Goal: Obtain resource: Download file/media

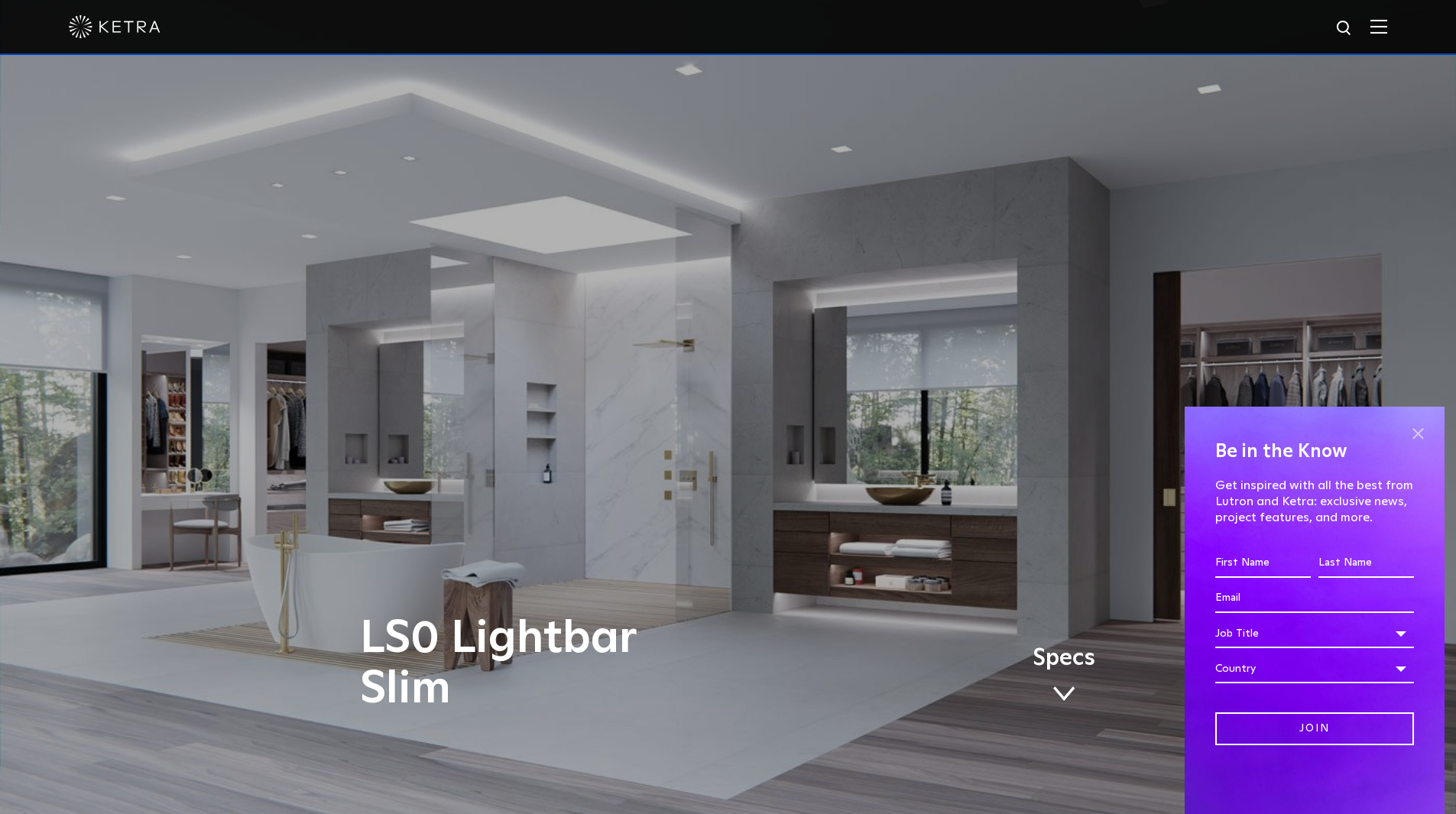
click at [1422, 426] on span at bounding box center [1418, 433] width 23 height 23
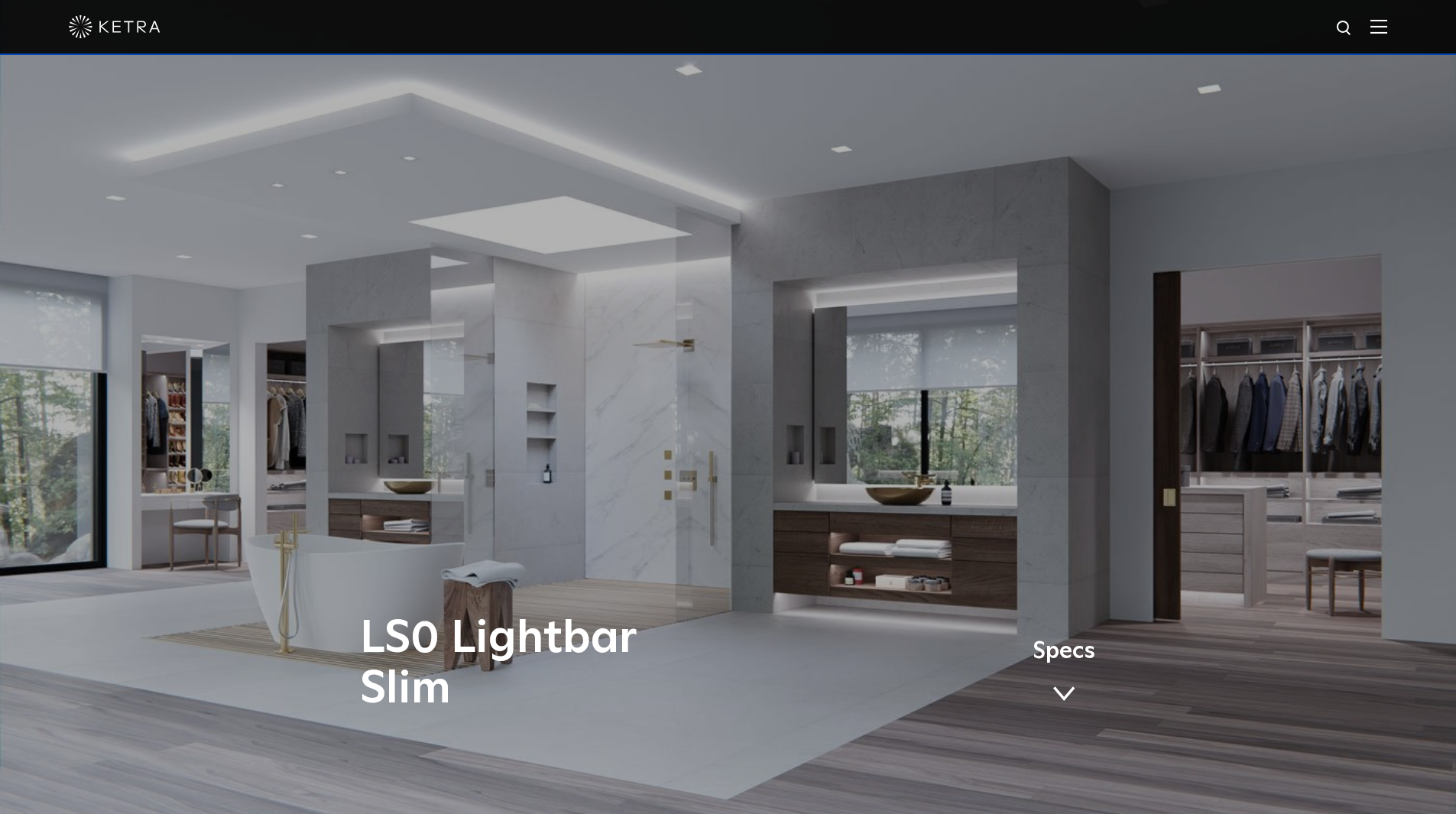
click at [1075, 680] on link "Specs" at bounding box center [1064, 677] width 63 height 60
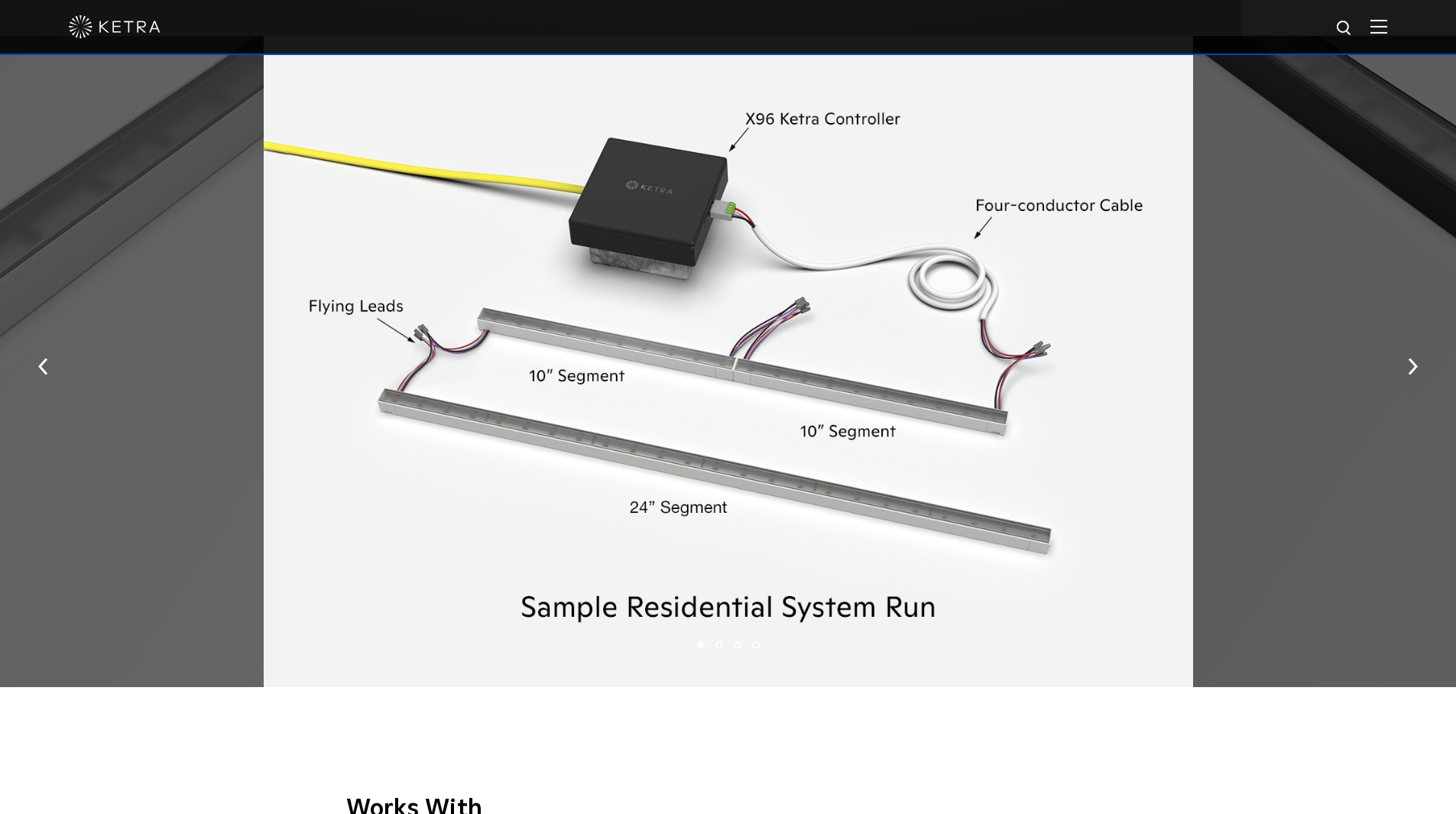
scroll to position [2267, 0]
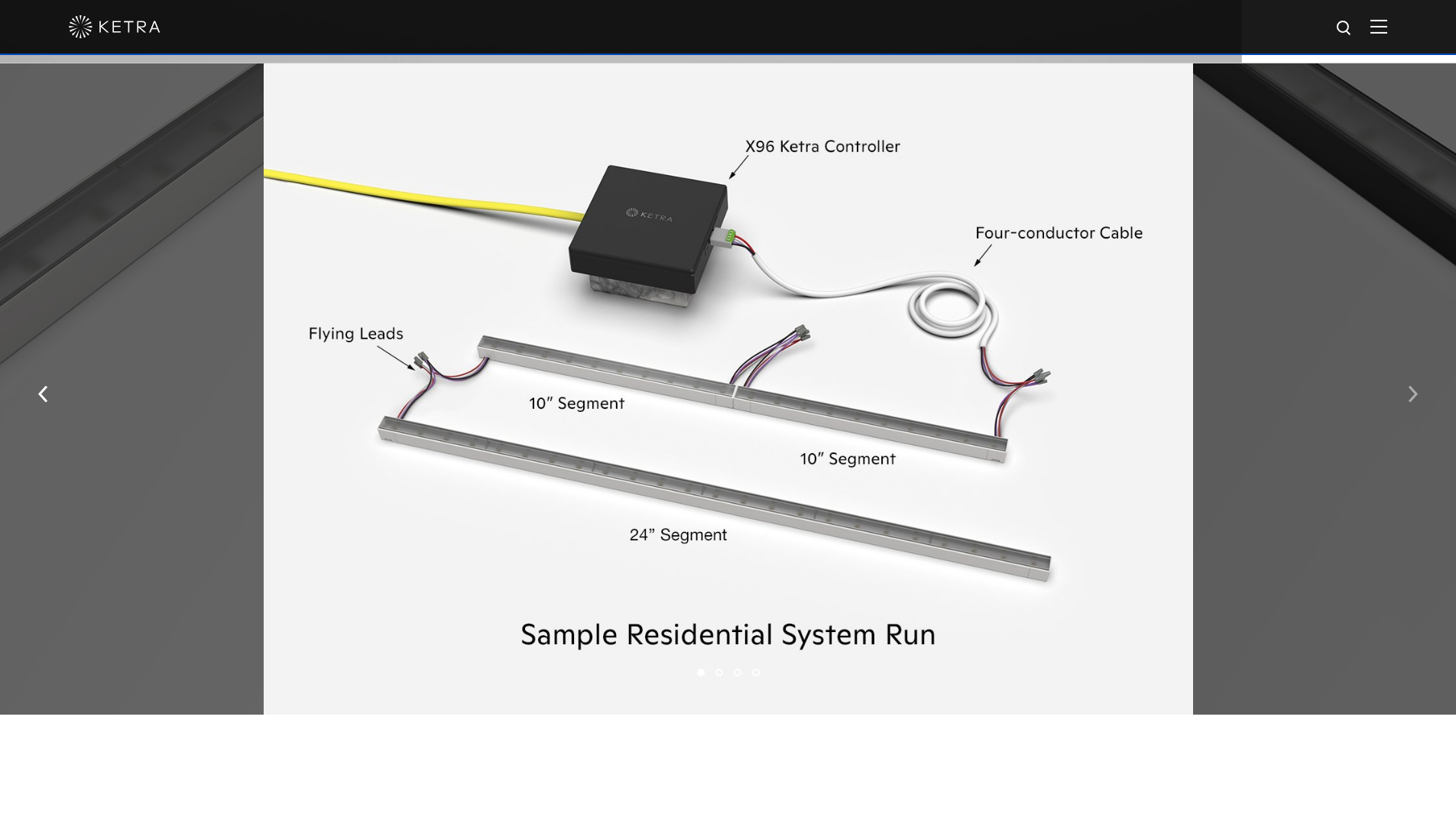
click at [1415, 396] on img "button" at bounding box center [1412, 394] width 9 height 17
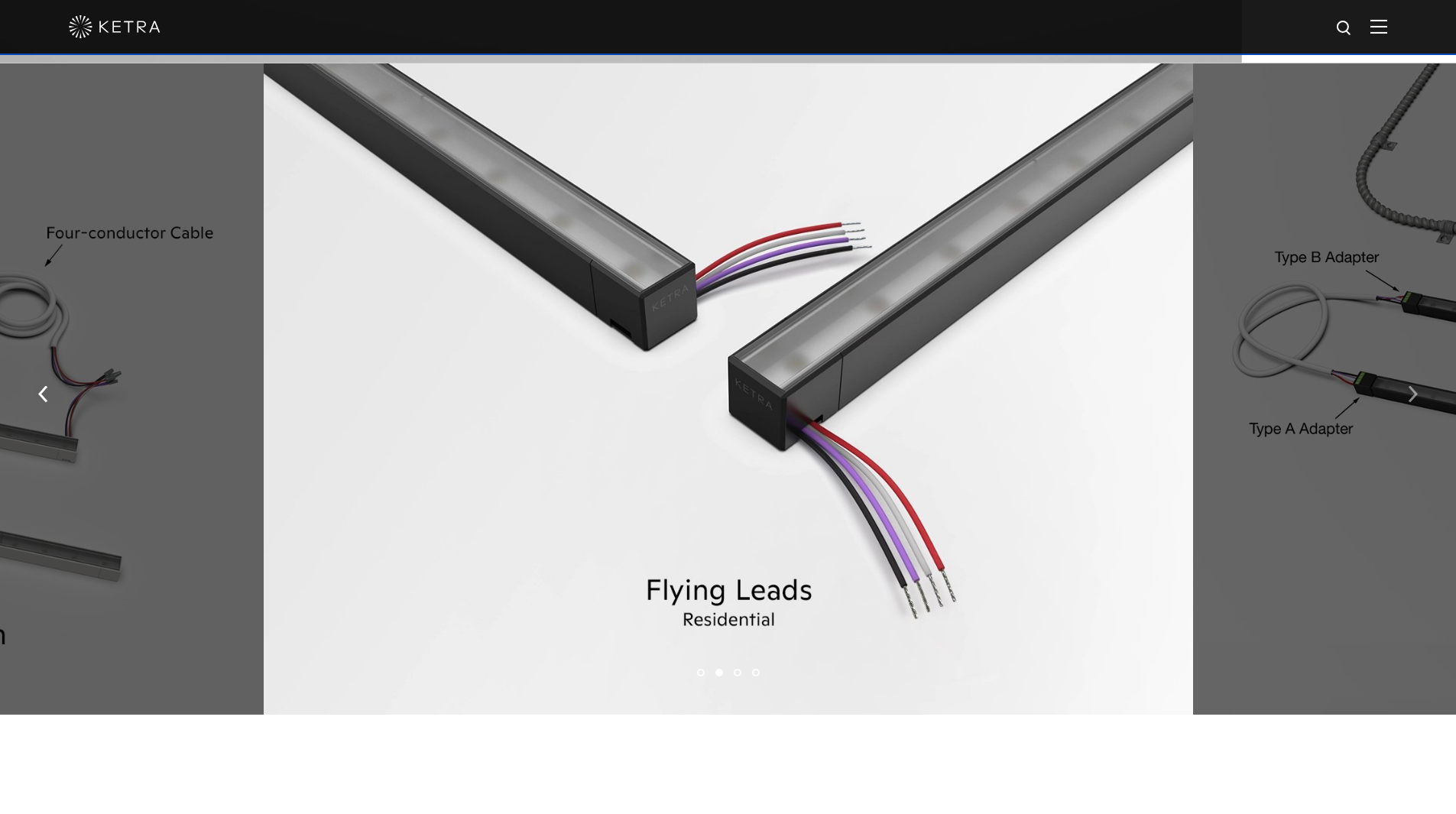
click at [1414, 396] on img "button" at bounding box center [1412, 394] width 9 height 17
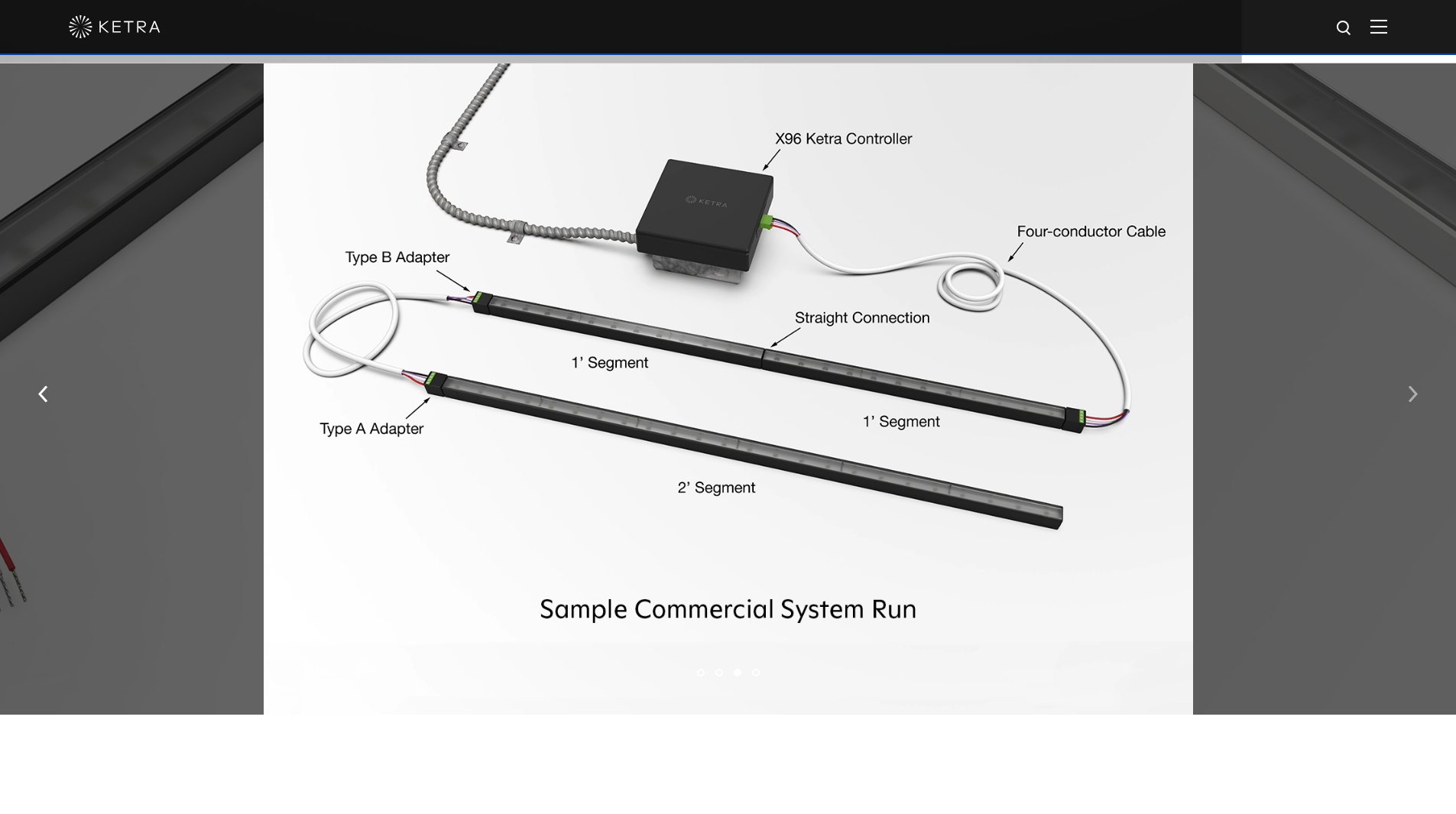
click at [1409, 396] on img "button" at bounding box center [1412, 394] width 9 height 17
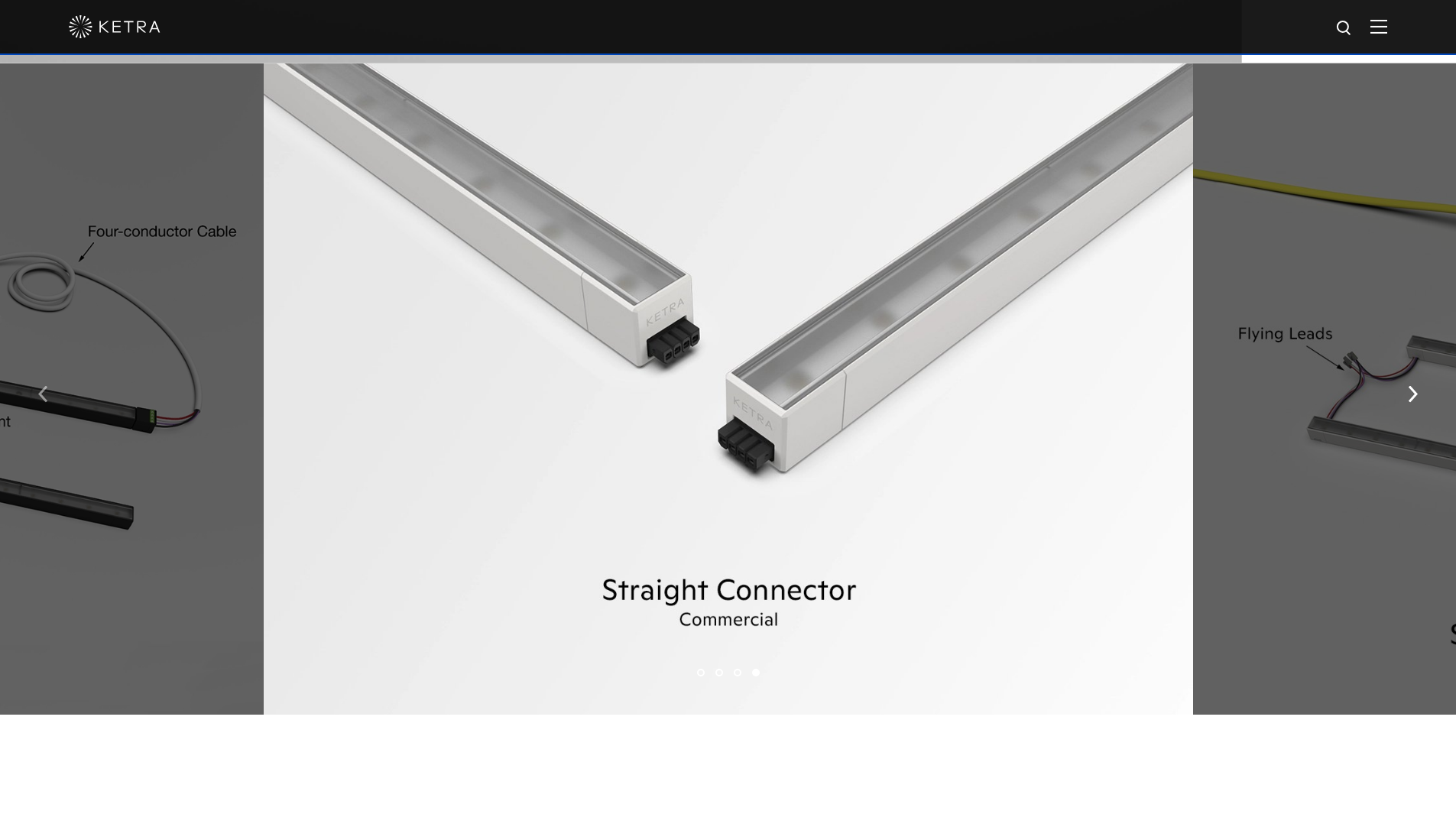
click at [46, 400] on img "button" at bounding box center [43, 394] width 9 height 17
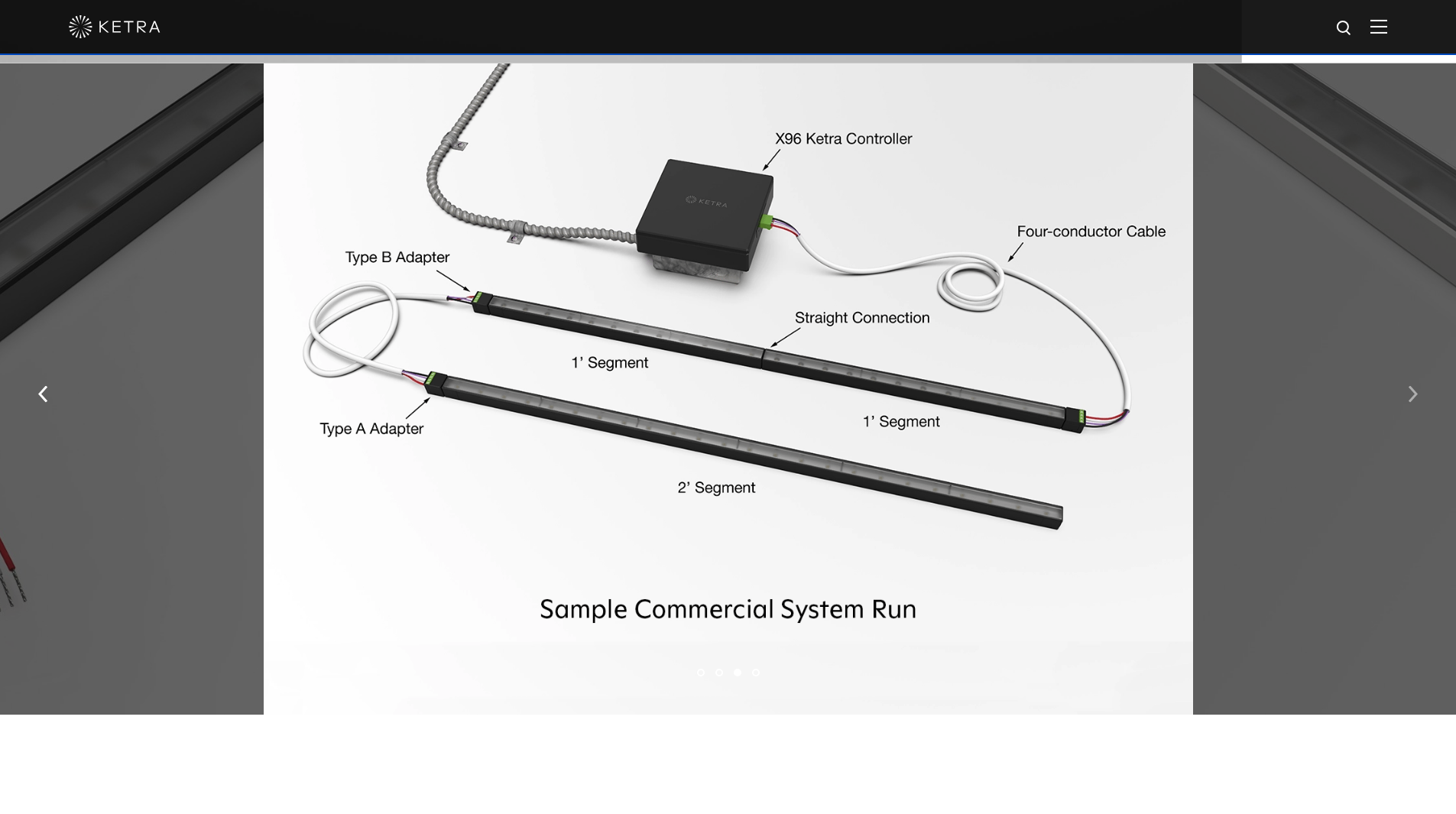
click at [1412, 397] on img "button" at bounding box center [1412, 394] width 9 height 17
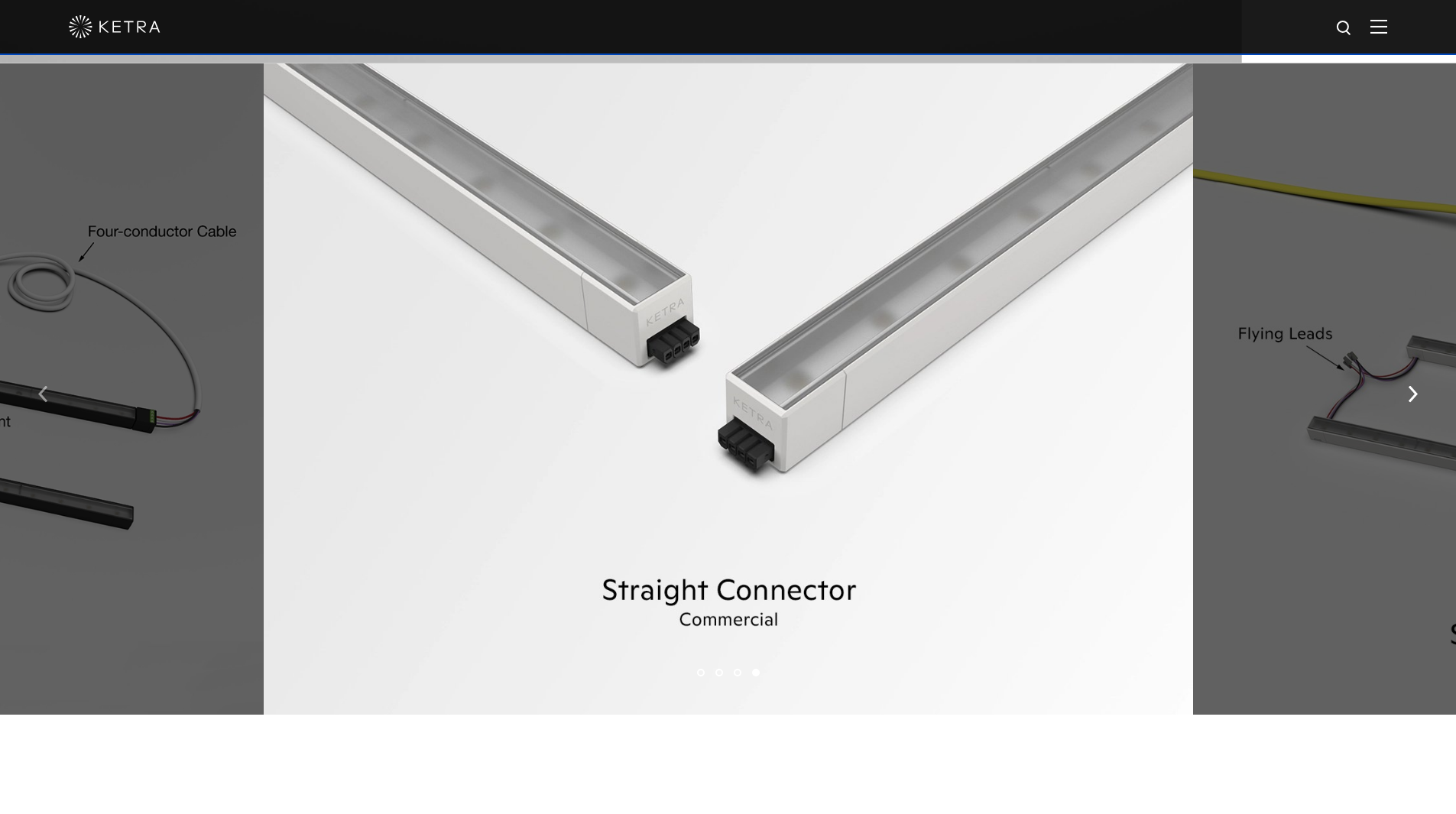
click at [41, 401] on img "button" at bounding box center [43, 394] width 9 height 17
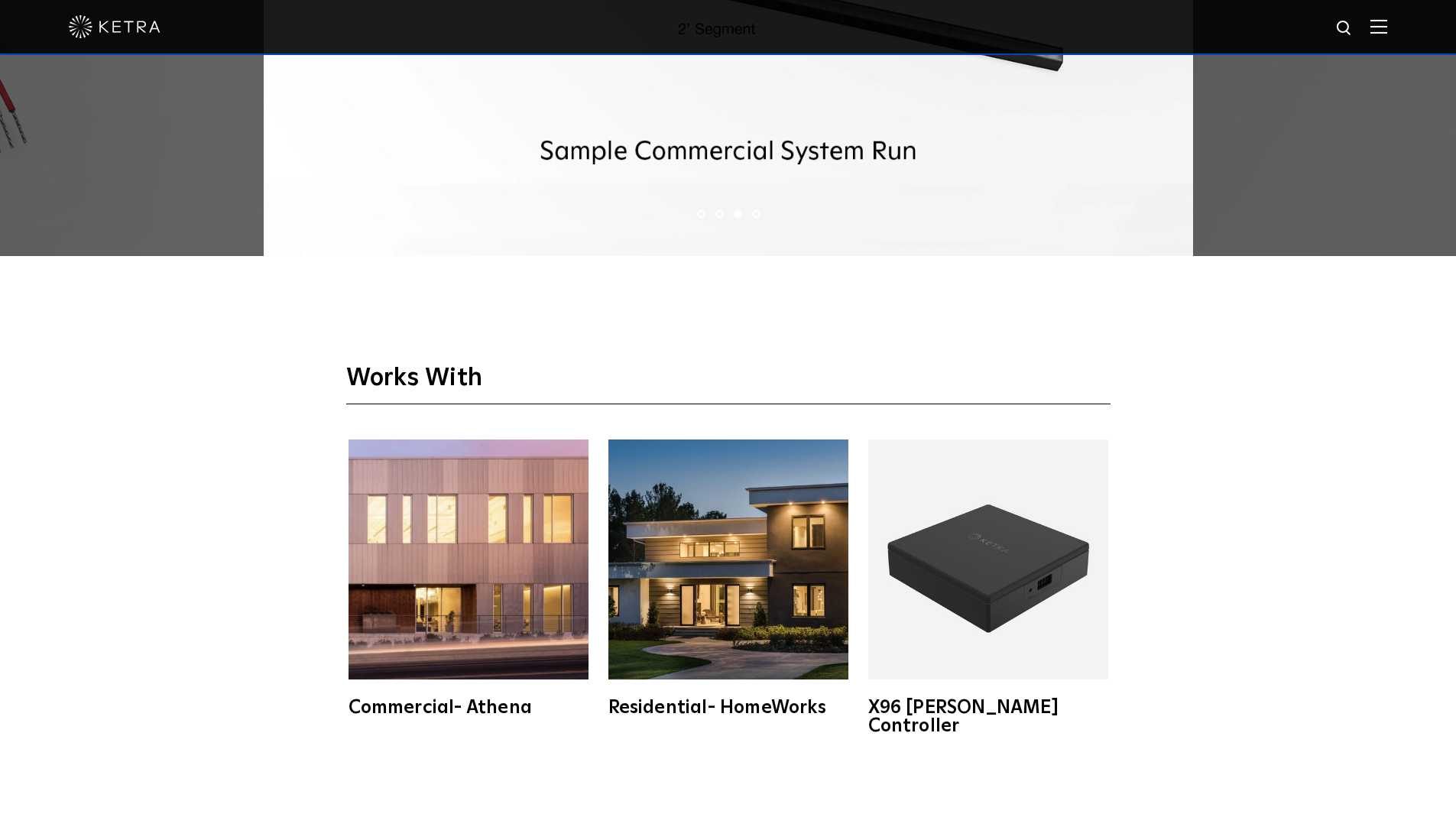
scroll to position [2343, 0]
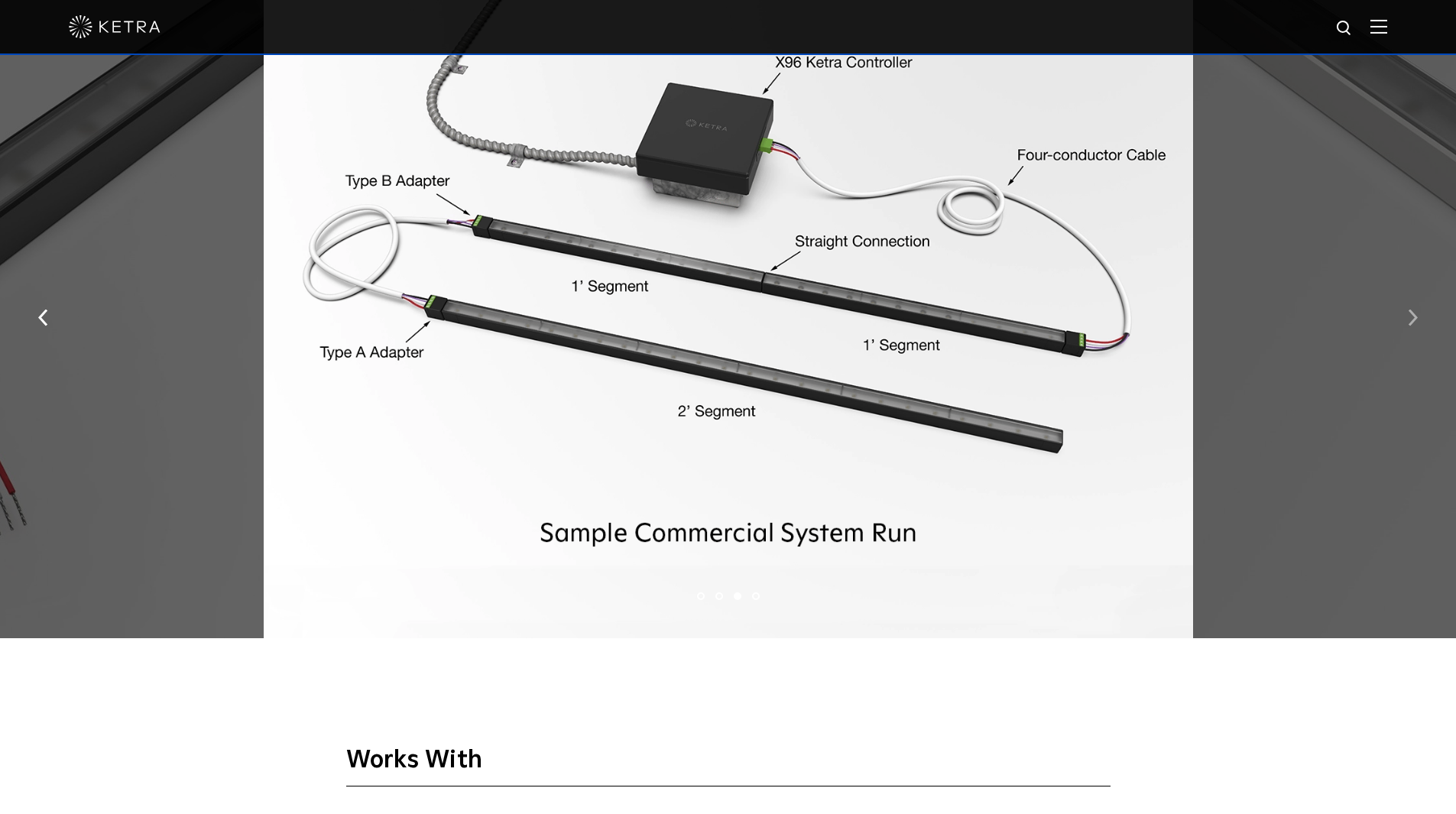
click at [1412, 321] on img "button" at bounding box center [1412, 317] width 9 height 17
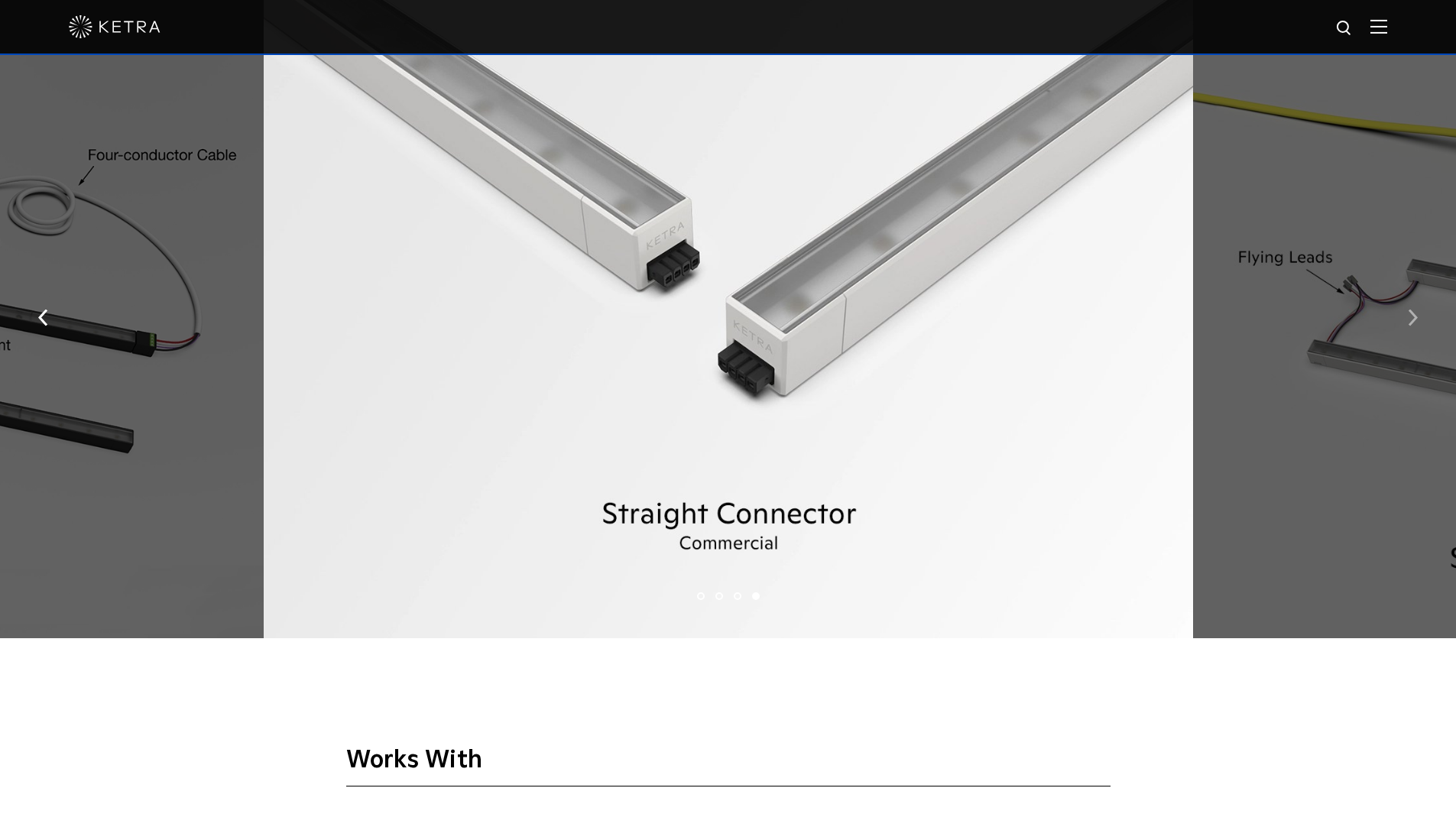
click at [1412, 321] on img "button" at bounding box center [1412, 317] width 9 height 17
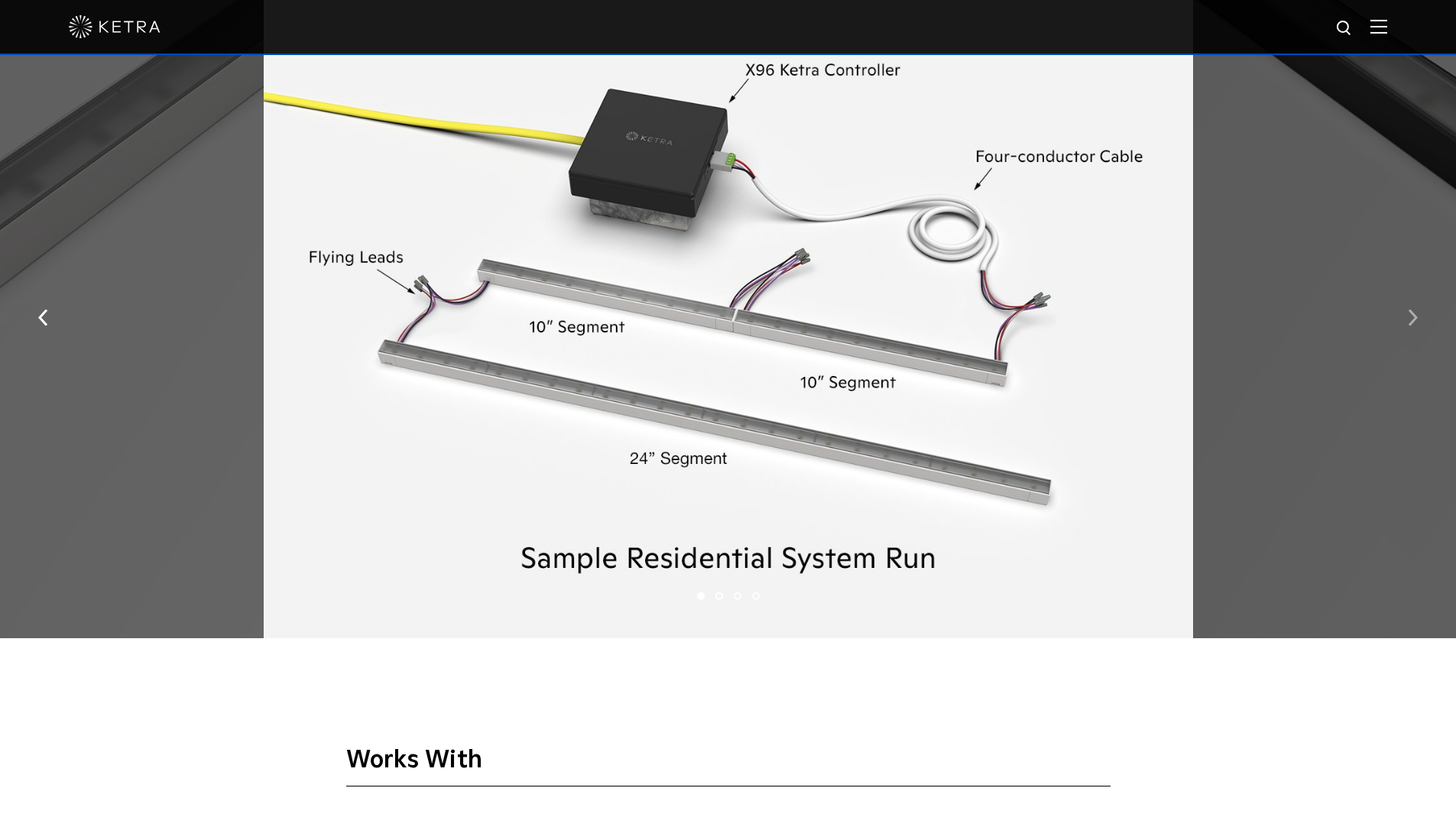
click at [1412, 322] on img "button" at bounding box center [1412, 317] width 9 height 17
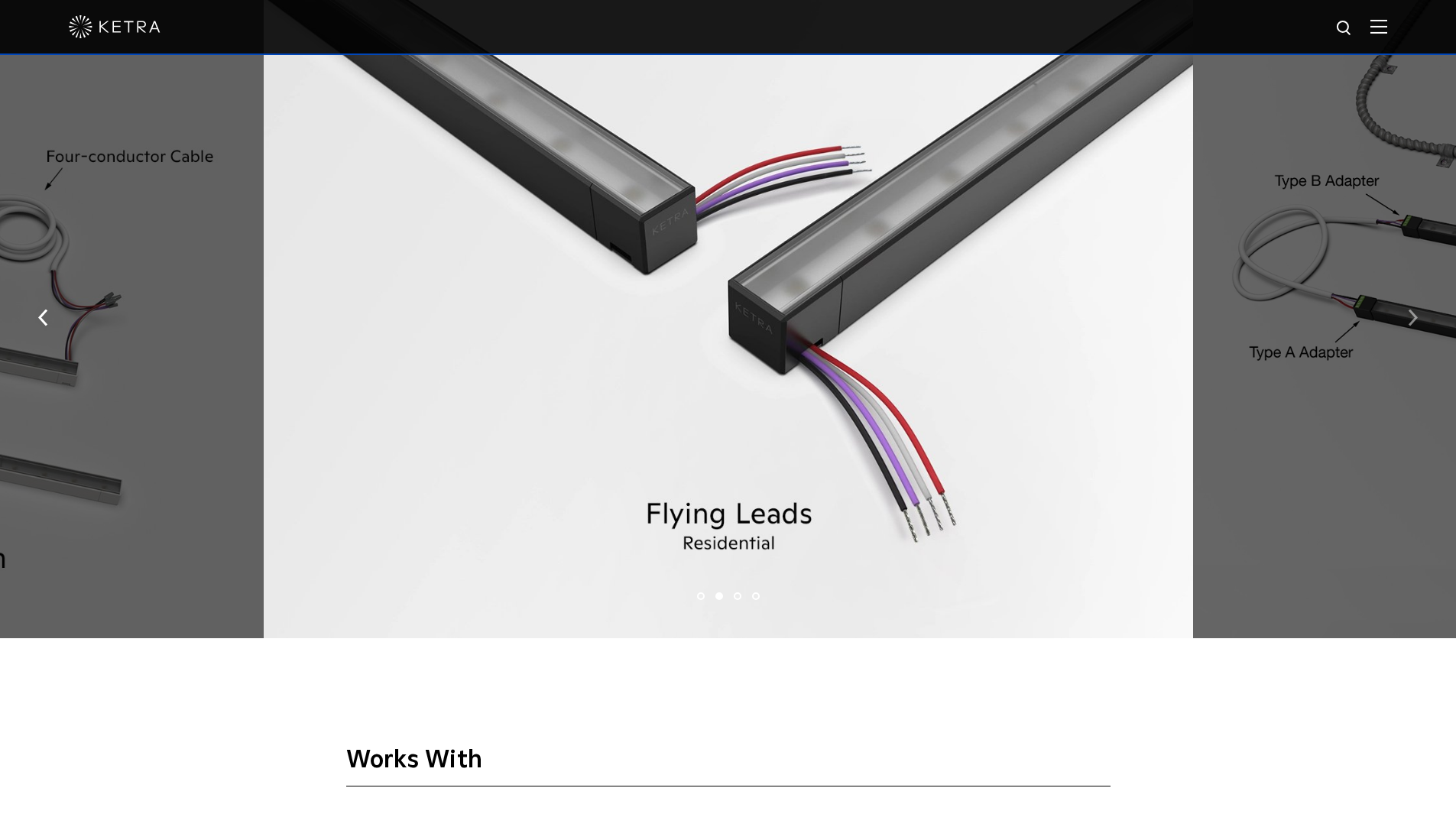
click at [1406, 324] on button "button" at bounding box center [1412, 316] width 33 height 53
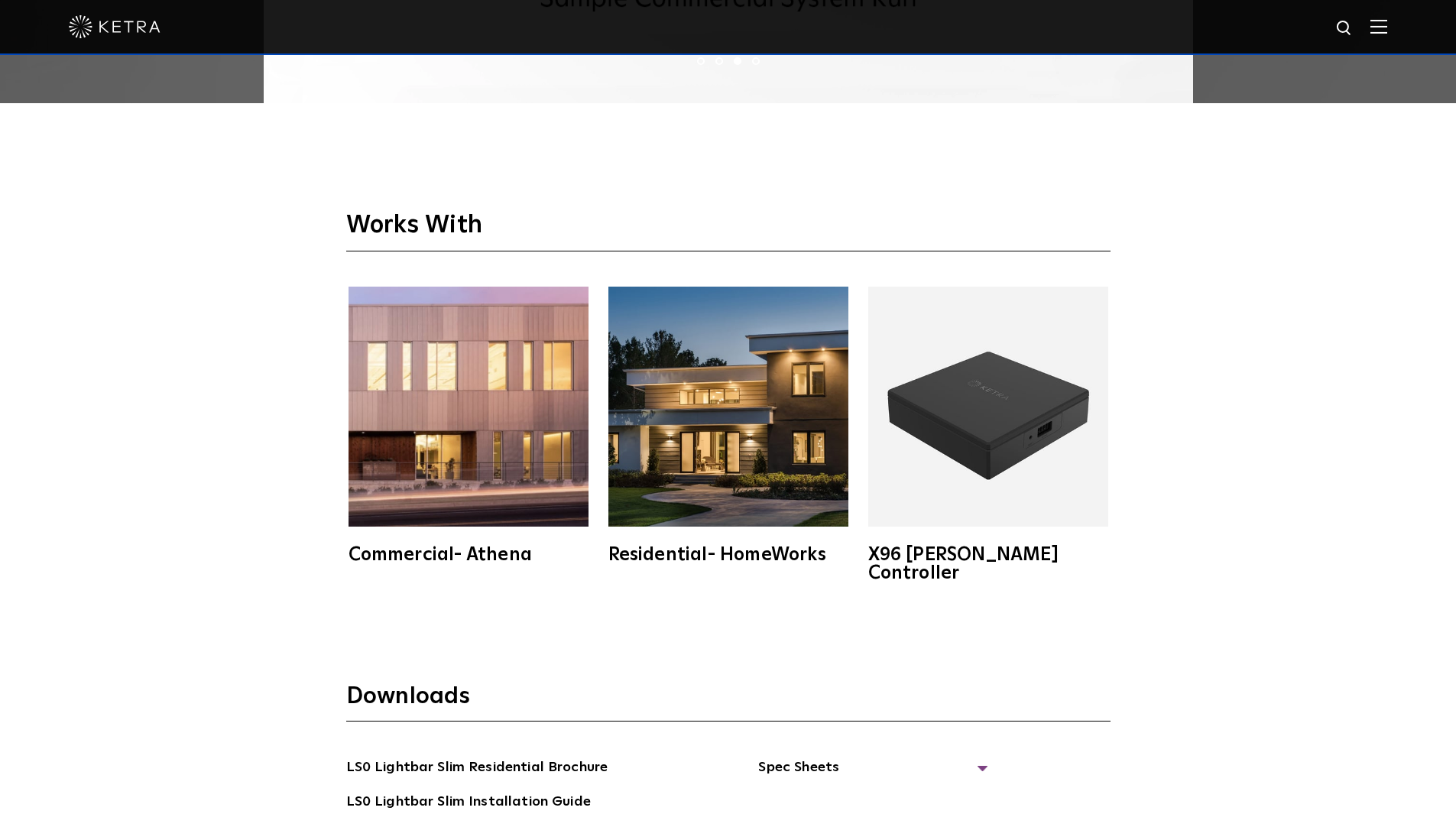
scroll to position [3184, 0]
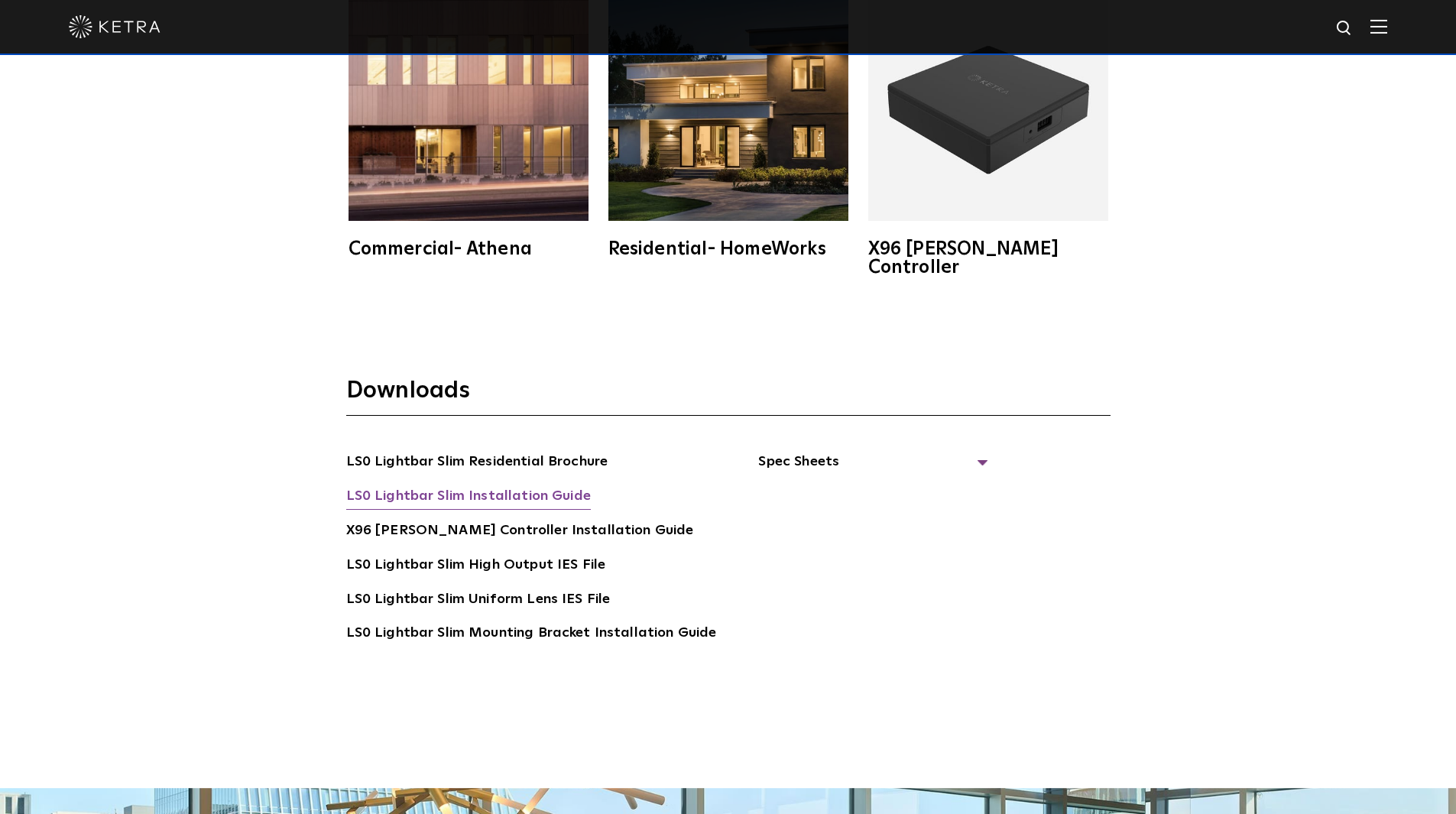
click at [491, 485] on link "LS0 Lightbar Slim Installation Guide" at bounding box center [468, 498] width 244 height 25
